Goal: Task Accomplishment & Management: Use online tool/utility

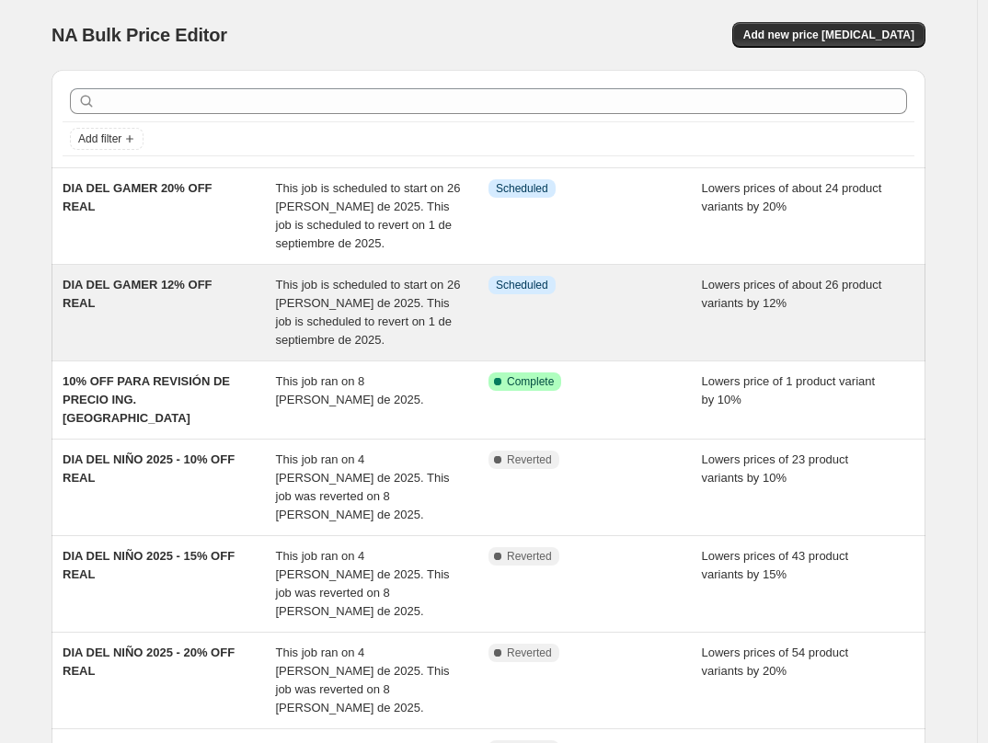
click at [303, 287] on span "This job is scheduled to start on 26 [PERSON_NAME] de 2025. This job is schedul…" at bounding box center [368, 312] width 185 height 69
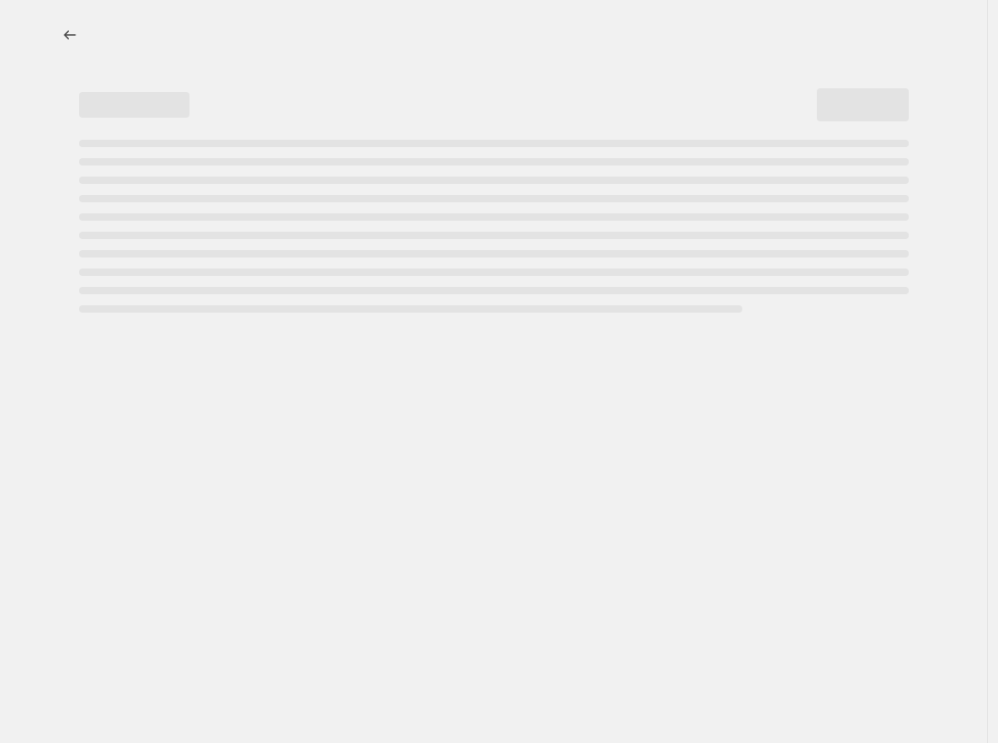
select select "percentage"
select select "no_change"
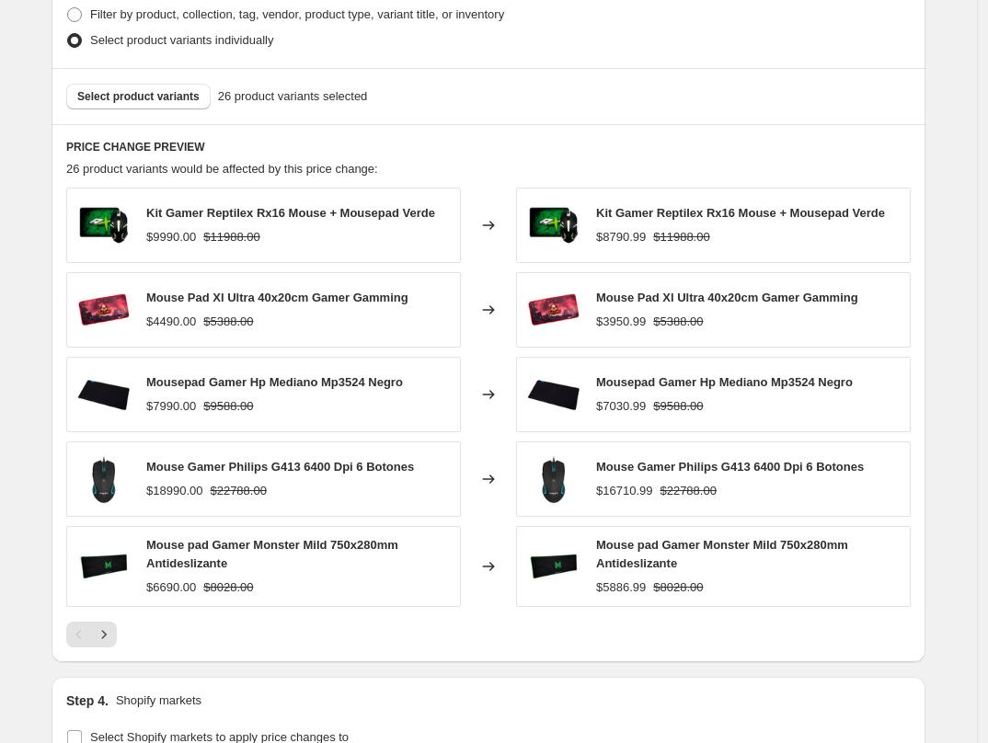
scroll to position [1105, 0]
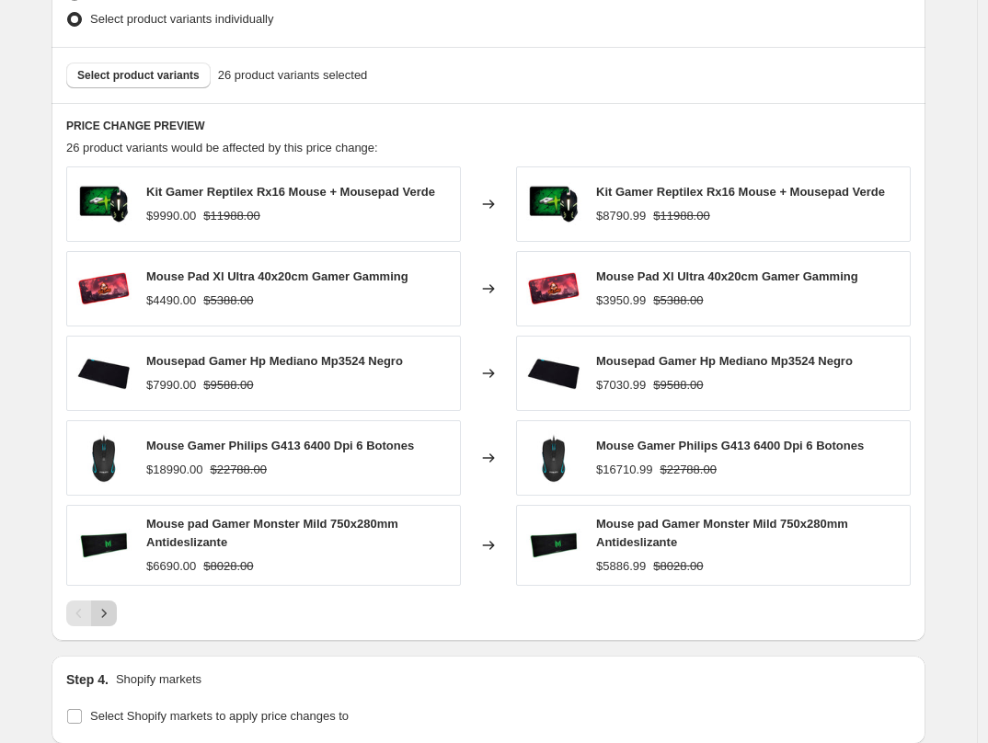
click at [110, 604] on icon "Next" at bounding box center [104, 613] width 18 height 18
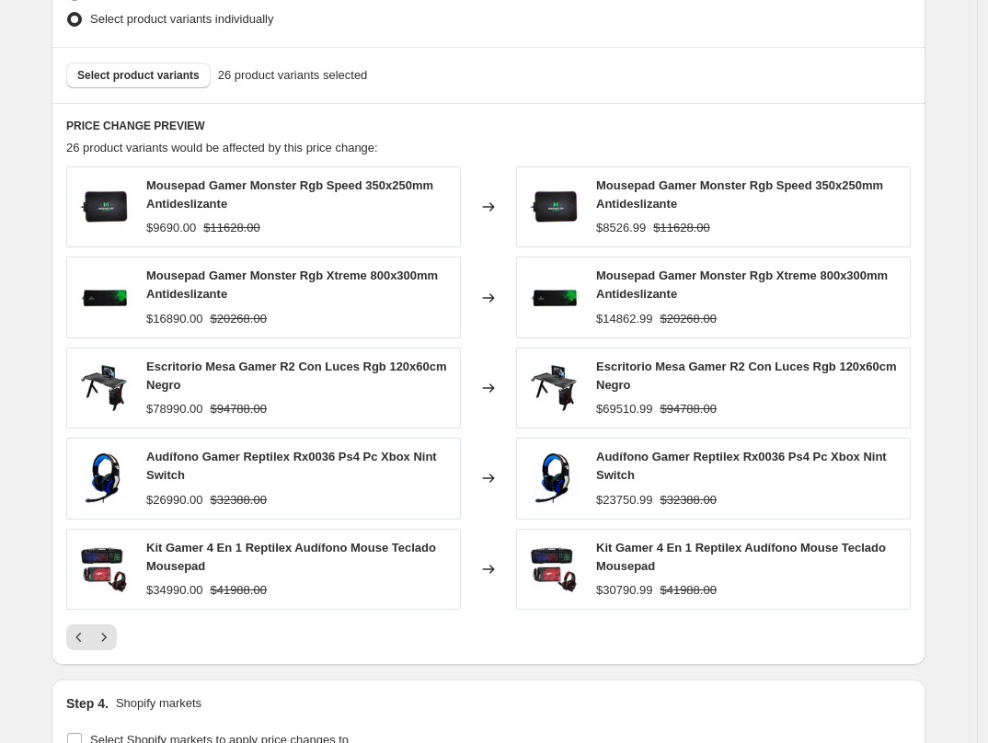
click at [110, 636] on div "PRICE CHANGE PREVIEW 26 product variants would be affected by this price change…" at bounding box center [489, 384] width 874 height 562
click at [114, 629] on button "Next" at bounding box center [104, 638] width 26 height 26
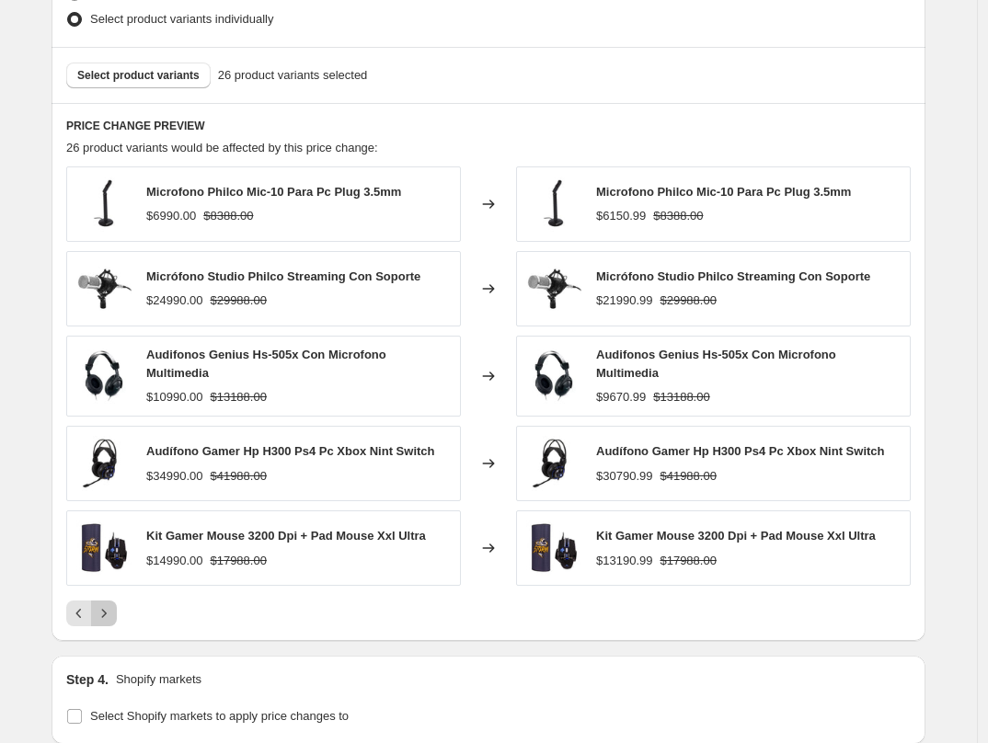
click at [109, 604] on icon "Next" at bounding box center [104, 613] width 18 height 18
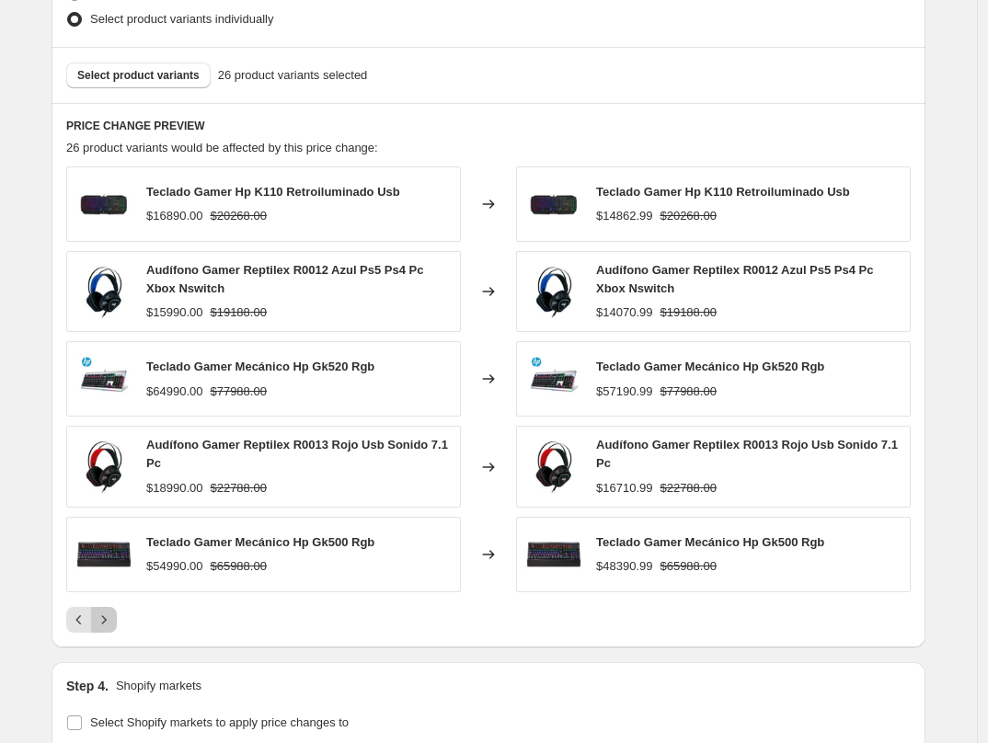
click at [111, 611] on icon "Next" at bounding box center [104, 620] width 18 height 18
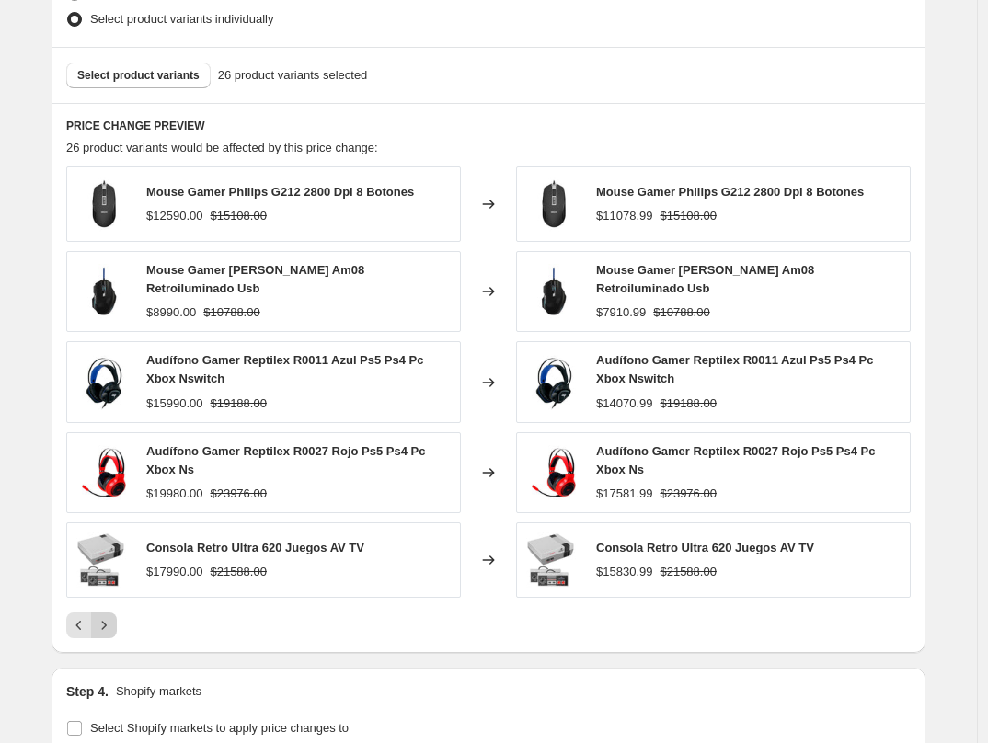
click at [111, 616] on icon "Next" at bounding box center [104, 625] width 18 height 18
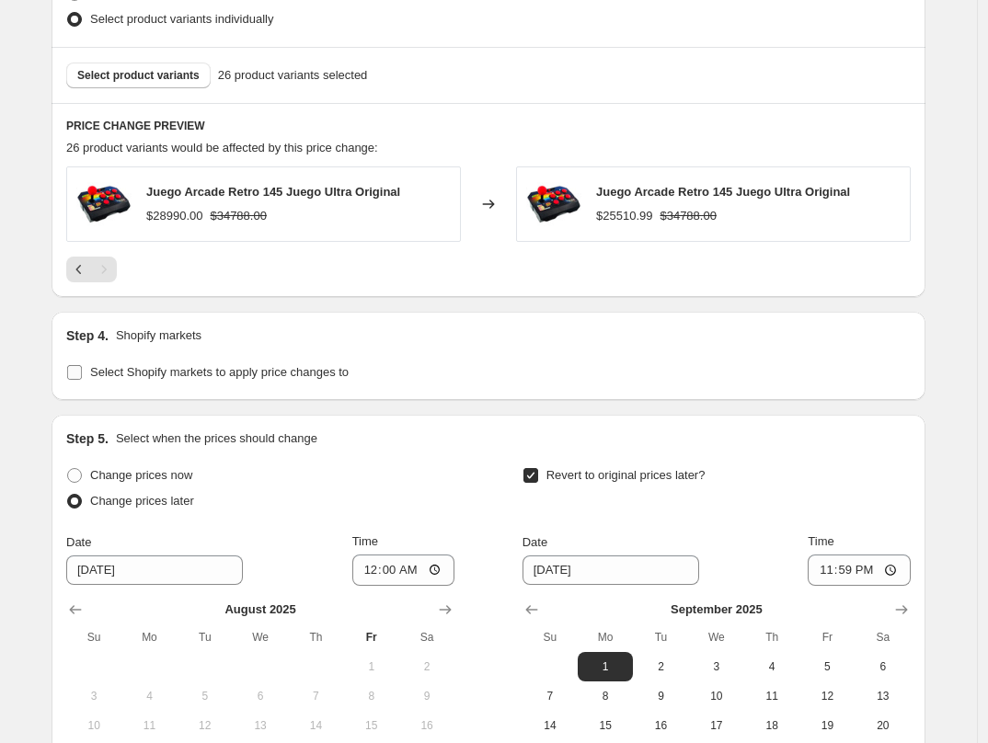
scroll to position [1104, 0]
click at [86, 261] on icon "Previous" at bounding box center [79, 270] width 18 height 18
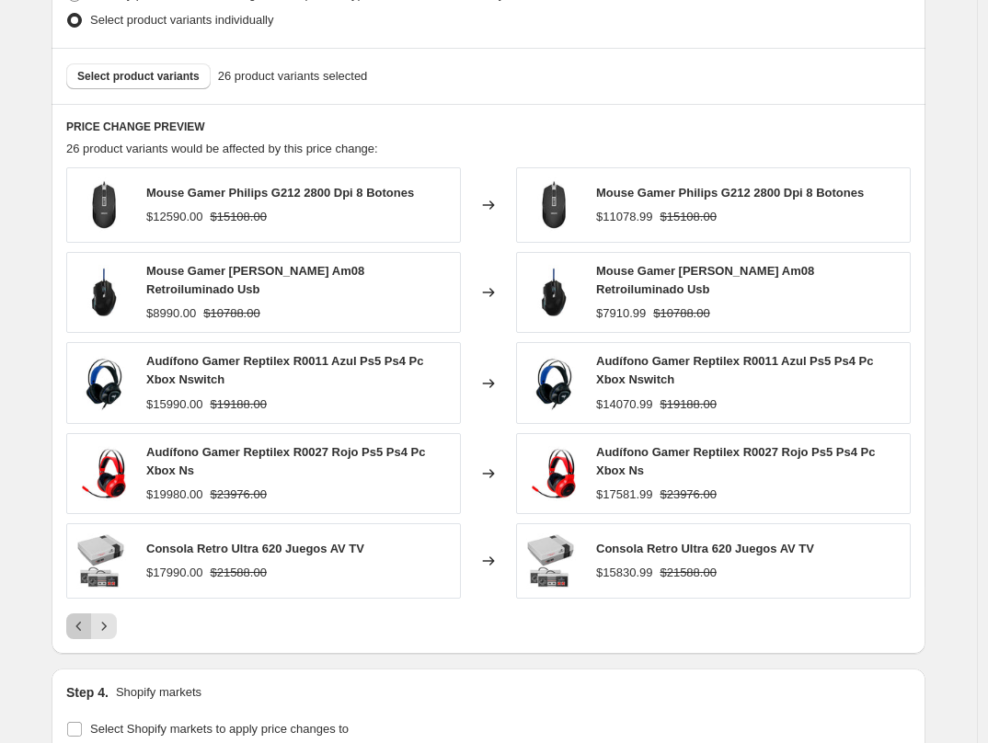
click at [83, 617] on icon "Previous" at bounding box center [79, 626] width 18 height 18
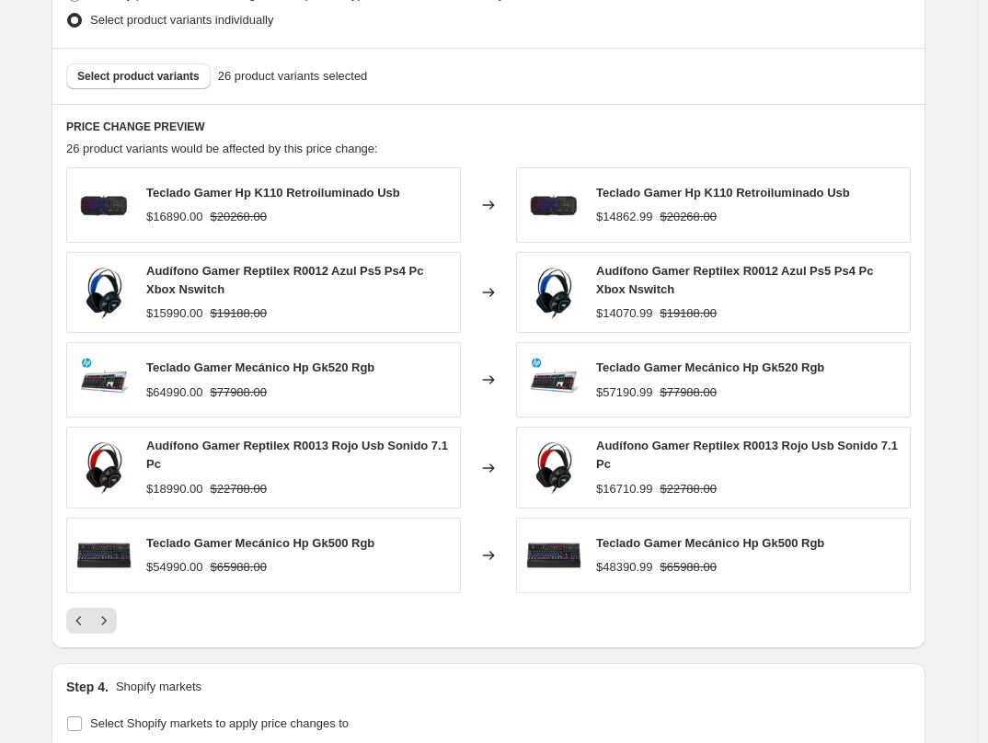
click at [729, 362] on div "Teclado Gamer Mecánico Hp Gk520 Rgb $57190.99 $77988.00" at bounding box center [710, 380] width 228 height 42
click at [644, 359] on div "Teclado Gamer Mecánico Hp Gk520 Rgb $57190.99 $77988.00" at bounding box center [710, 380] width 228 height 42
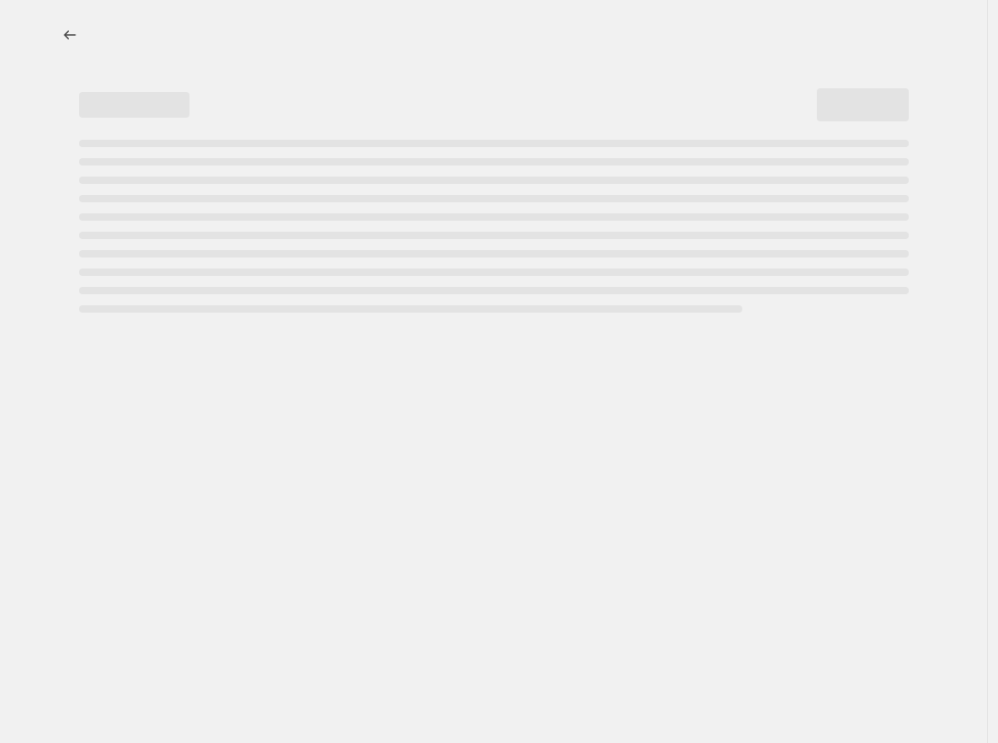
select select "percentage"
select select "no_change"
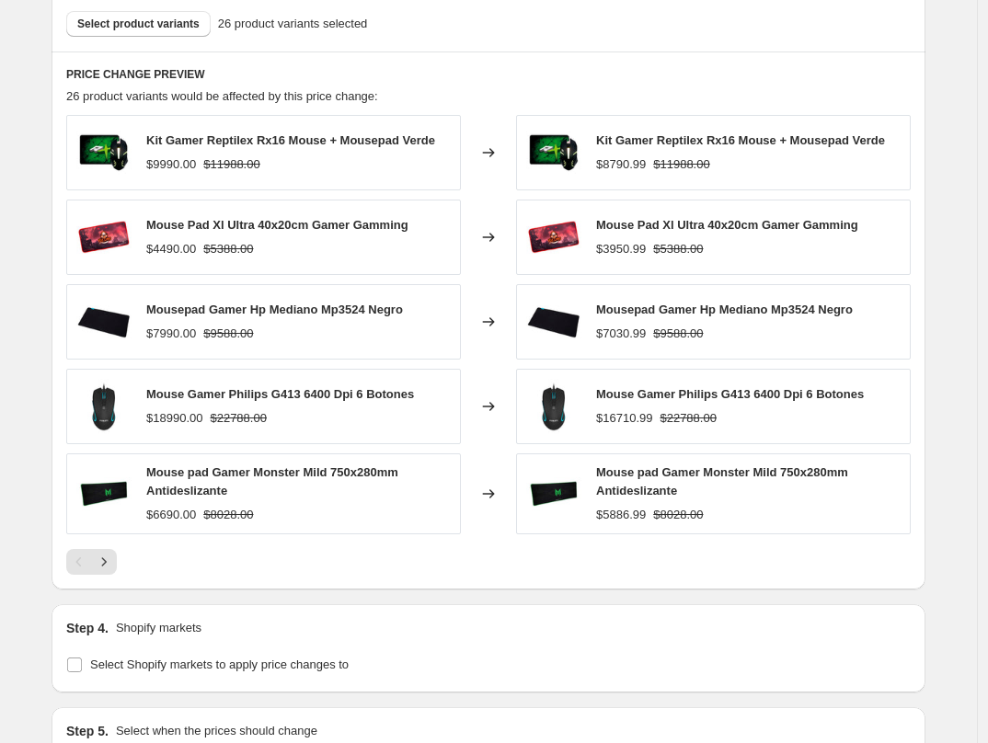
scroll to position [1158, 0]
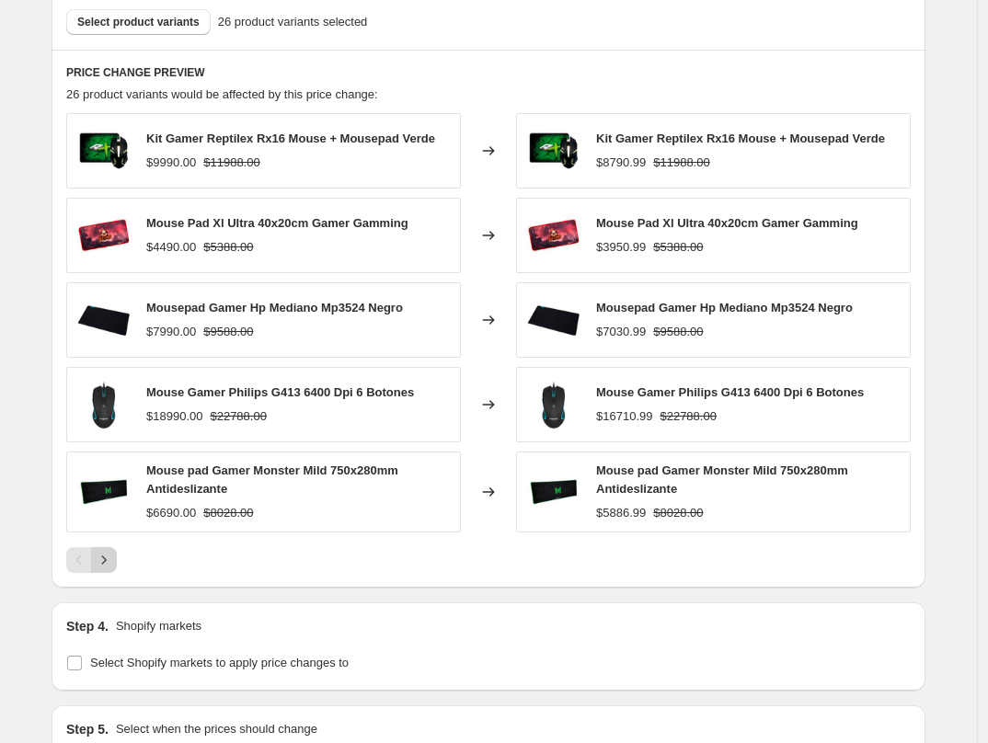
click at [111, 551] on icon "Next" at bounding box center [104, 560] width 18 height 18
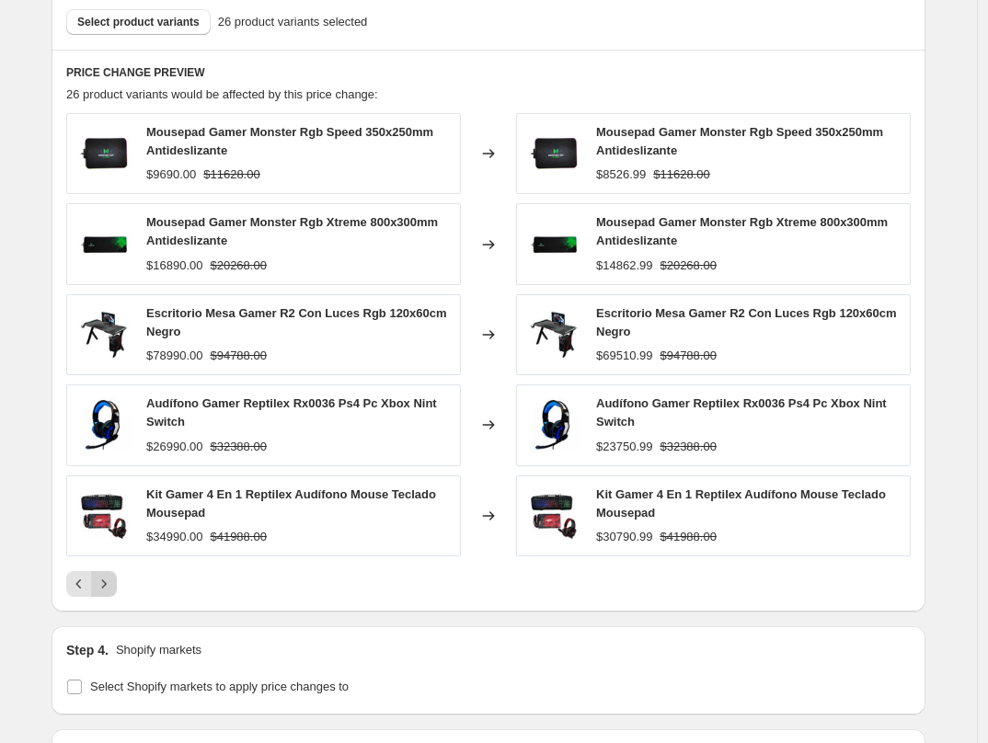
click at [113, 575] on icon "Next" at bounding box center [104, 584] width 18 height 18
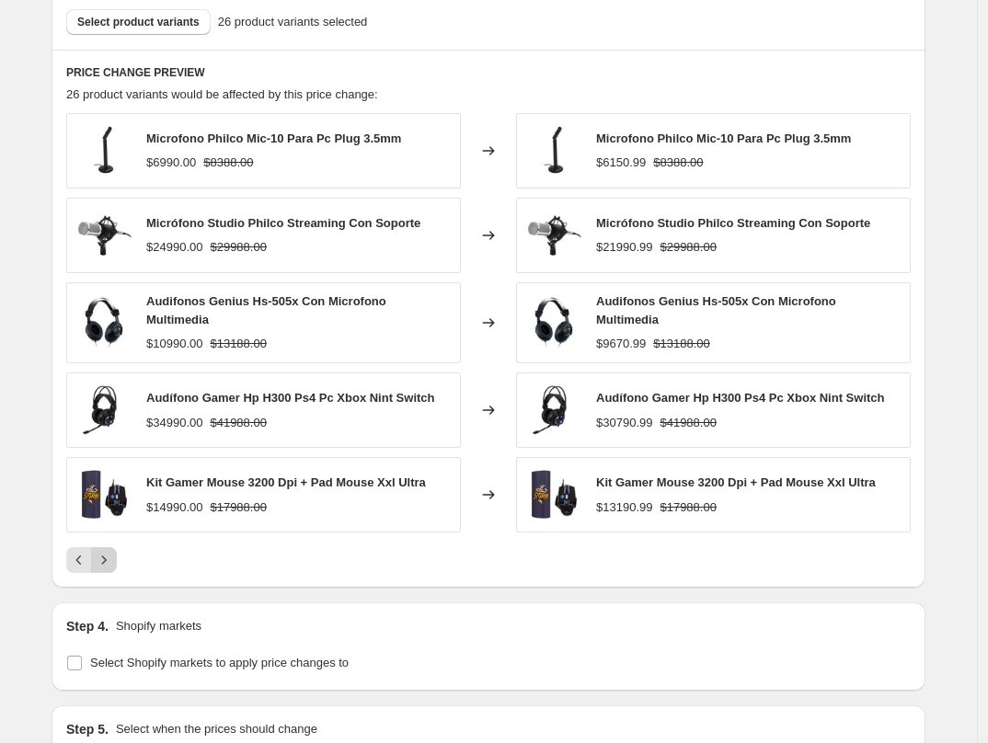
click at [115, 558] on div "PRICE CHANGE PREVIEW 26 product variants would be affected by this price change…" at bounding box center [489, 319] width 874 height 539
click at [113, 551] on icon "Next" at bounding box center [104, 560] width 18 height 18
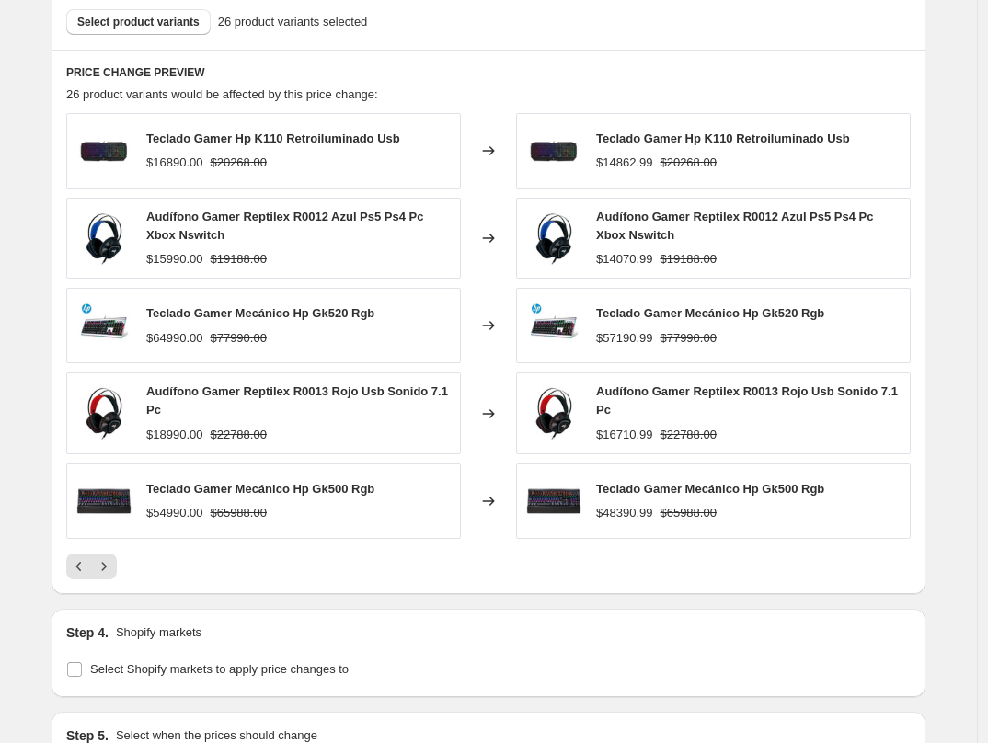
click at [631, 337] on div "Teclado Gamer Mecánico Hp Gk520 Rgb $57190.99 $77990.00" at bounding box center [713, 325] width 395 height 75
